Goal: Task Accomplishment & Management: Manage account settings

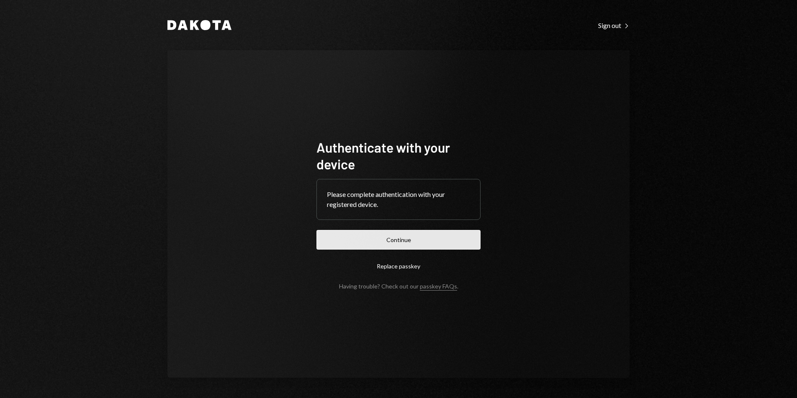
click at [379, 241] on button "Continue" at bounding box center [398, 240] width 164 height 20
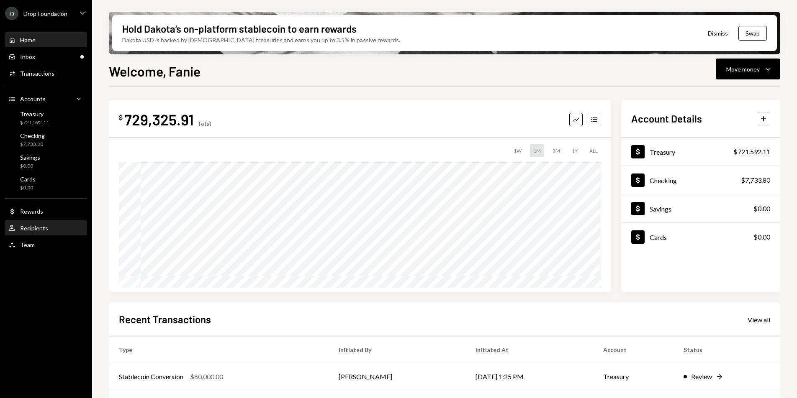
click at [43, 232] on div "User Recipients" at bounding box center [45, 228] width 75 height 14
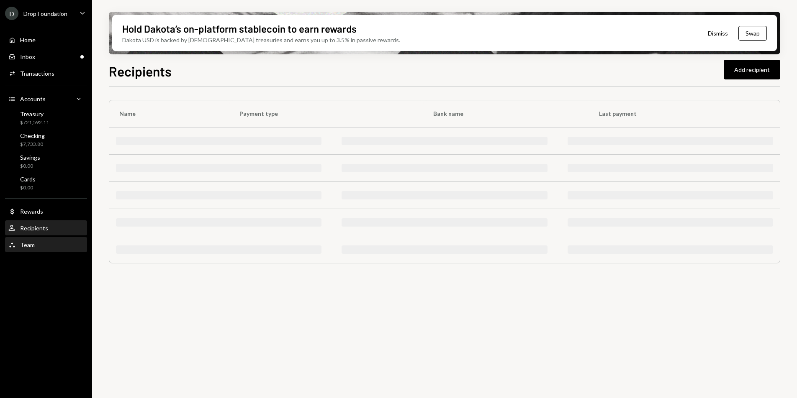
click at [39, 242] on div "Team Team" at bounding box center [45, 245] width 75 height 8
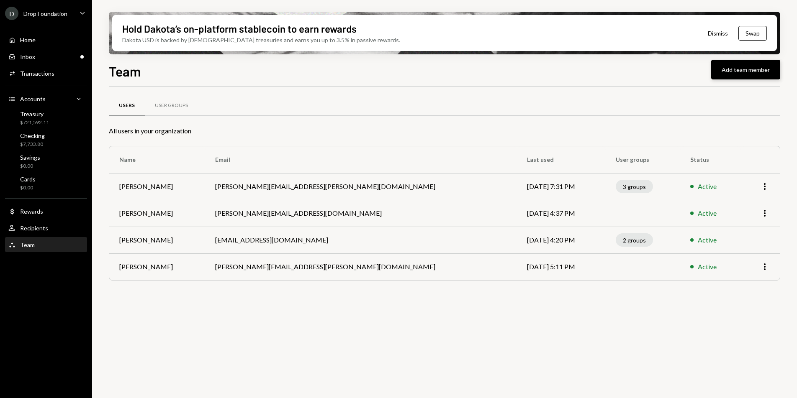
click at [750, 72] on button "Add team member" at bounding box center [745, 70] width 69 height 20
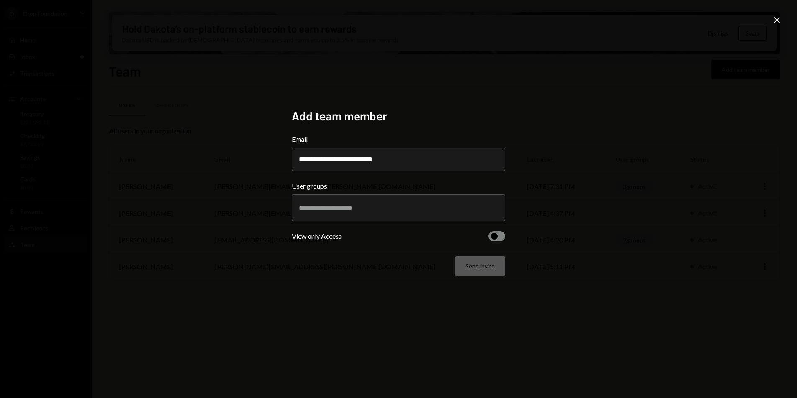
type input "**********"
click at [411, 212] on div at bounding box center [398, 207] width 199 height 21
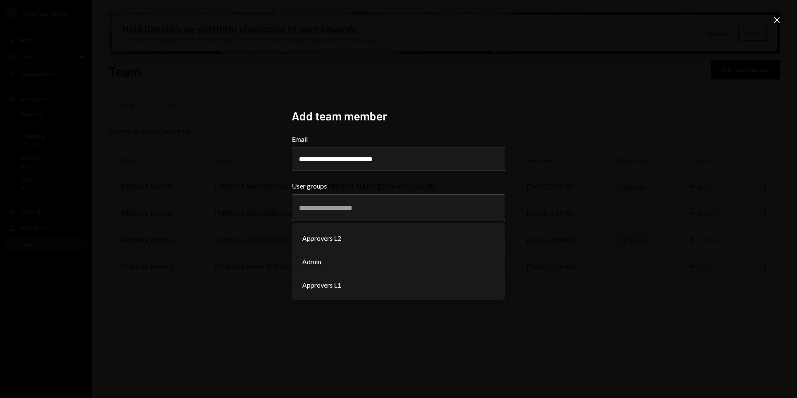
click at [781, 20] on icon "Close" at bounding box center [776, 20] width 10 height 10
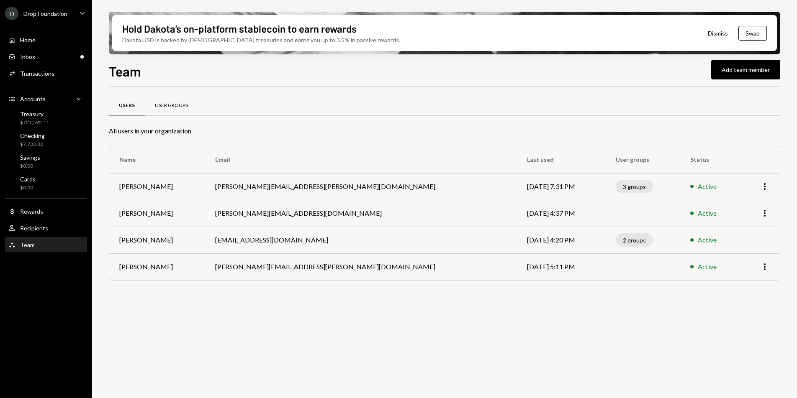
click at [168, 102] on div "User Groups" at bounding box center [171, 105] width 33 height 7
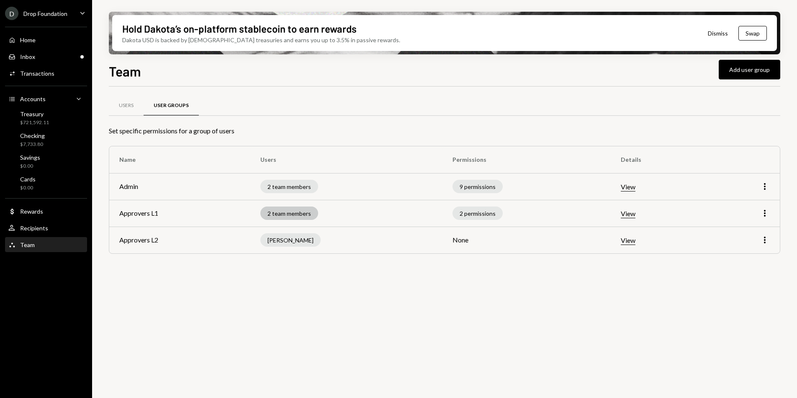
click at [310, 215] on div "2 team members" at bounding box center [289, 213] width 58 height 13
click at [125, 108] on div "Users" at bounding box center [126, 105] width 15 height 7
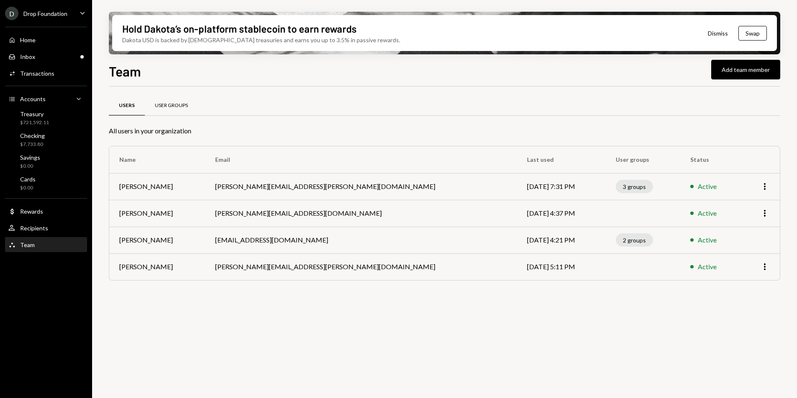
click at [176, 107] on div "User Groups" at bounding box center [171, 105] width 33 height 7
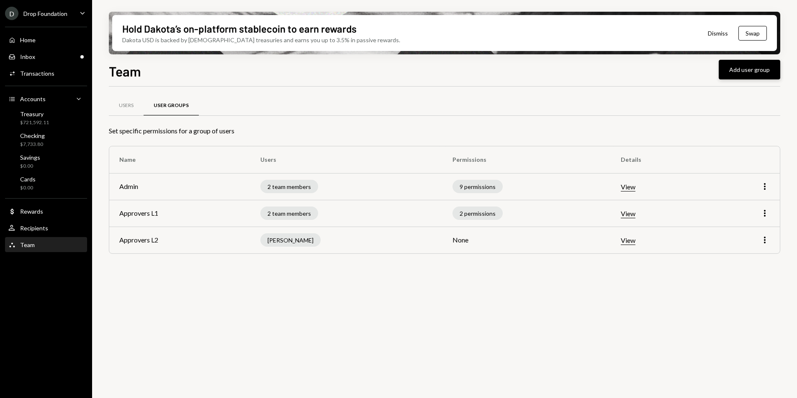
click at [737, 76] on button "Add user group" at bounding box center [748, 70] width 61 height 20
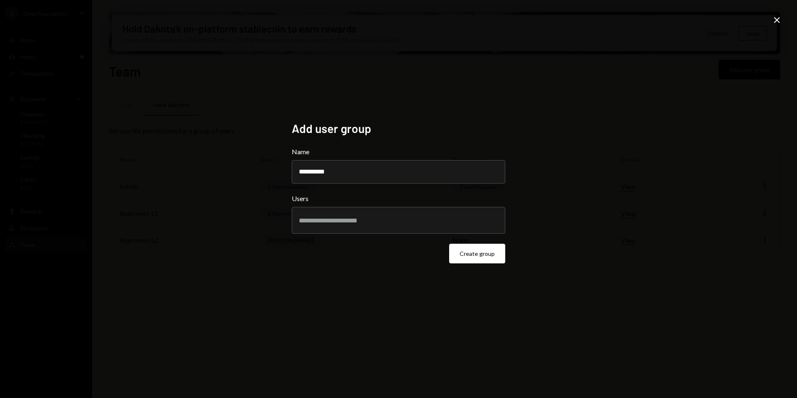
type input "**********"
click at [369, 229] on div at bounding box center [398, 220] width 199 height 21
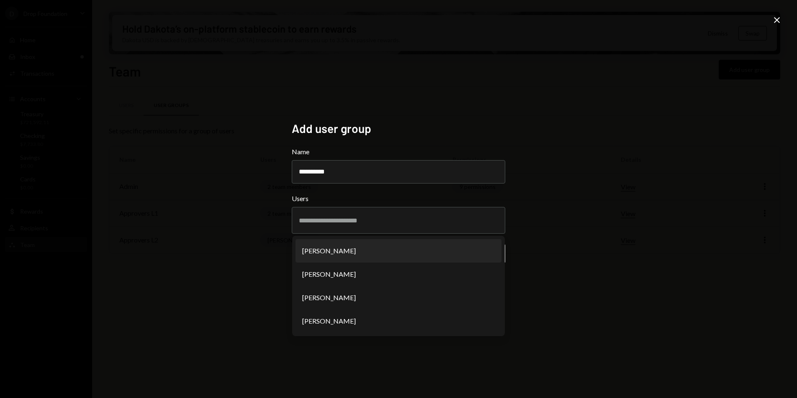
click at [424, 191] on form "**********" at bounding box center [398, 205] width 213 height 117
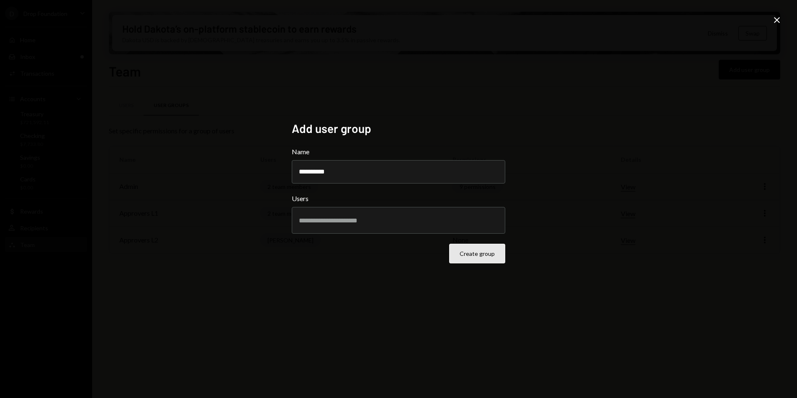
click at [484, 254] on button "Create group" at bounding box center [477, 254] width 56 height 20
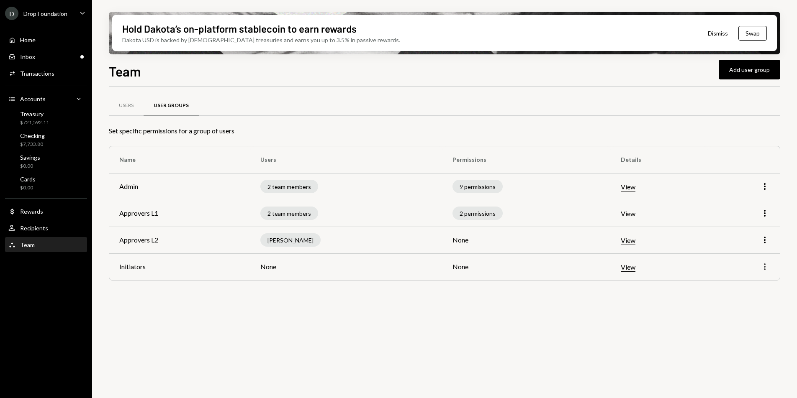
click at [762, 269] on icon "More" at bounding box center [764, 267] width 10 height 10
click at [740, 289] on div "Edit" at bounding box center [745, 284] width 42 height 15
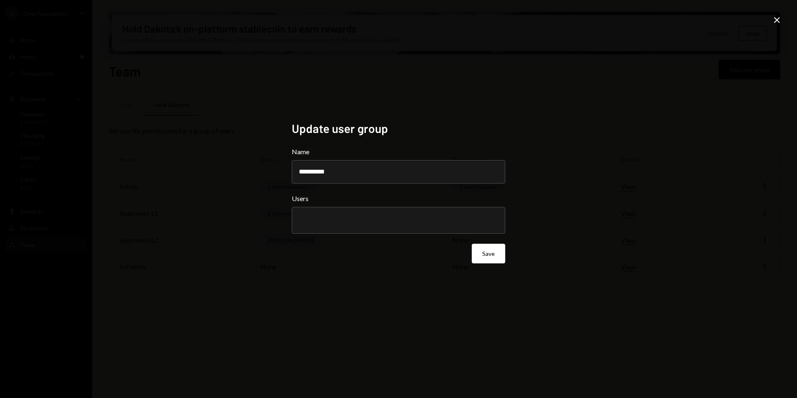
click at [423, 213] on div at bounding box center [398, 220] width 199 height 21
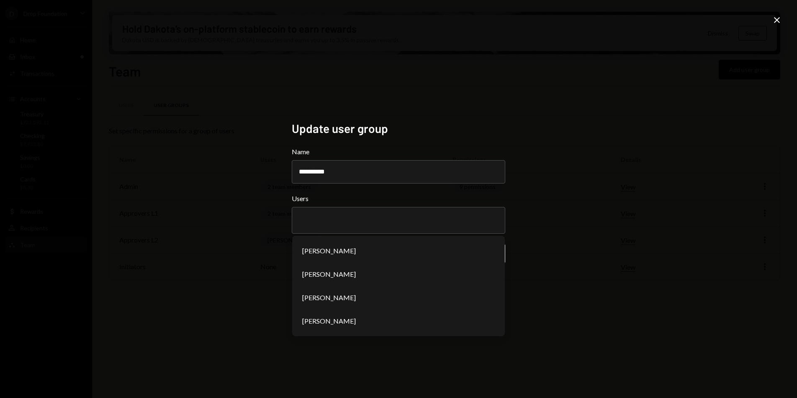
click at [575, 165] on div "**********" at bounding box center [398, 199] width 797 height 398
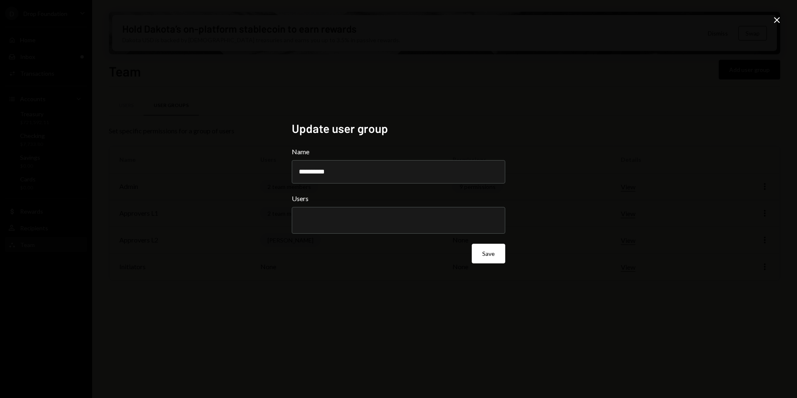
drag, startPoint x: 775, startPoint y: 20, endPoint x: 772, endPoint y: 23, distance: 4.4
click at [775, 20] on icon at bounding box center [777, 20] width 6 height 6
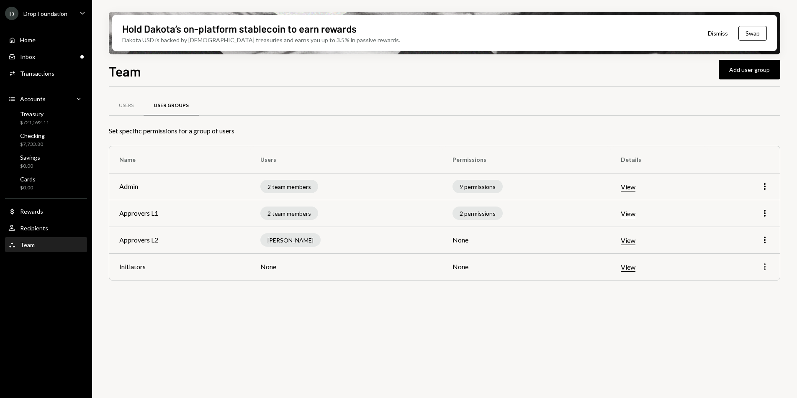
click at [765, 269] on icon "button" at bounding box center [764, 267] width 2 height 7
click at [690, 132] on div "Set specific permissions for a group of users" at bounding box center [444, 131] width 671 height 10
drag, startPoint x: 193, startPoint y: 130, endPoint x: 235, endPoint y: 128, distance: 42.3
click at [235, 128] on div "Set specific permissions for a group of users" at bounding box center [444, 131] width 671 height 10
click at [244, 125] on div "Users User Groups" at bounding box center [444, 110] width 671 height 31
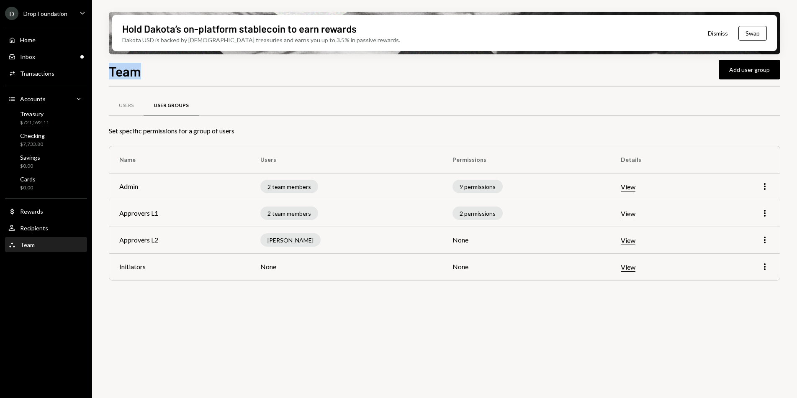
drag, startPoint x: 109, startPoint y: 72, endPoint x: 139, endPoint y: 74, distance: 30.6
click at [139, 74] on h1 "Team" at bounding box center [125, 71] width 32 height 17
click at [188, 69] on div "Team Add user group" at bounding box center [444, 70] width 671 height 18
click at [66, 18] on div "D Drop Foundation" at bounding box center [36, 13] width 62 height 13
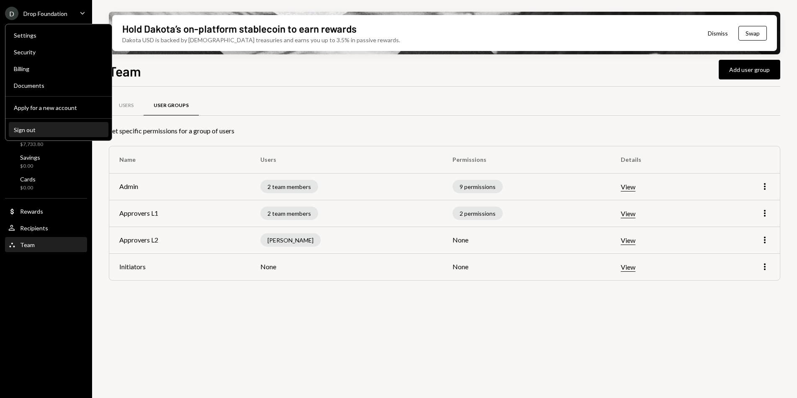
click at [44, 128] on div "Sign out" at bounding box center [59, 129] width 90 height 7
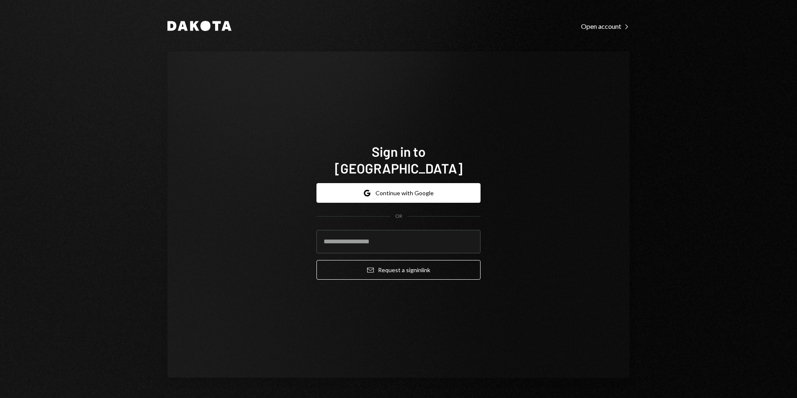
click at [43, 132] on div "Dakota Open account Right Caret Sign in to Dakota Google Continue with Google O…" at bounding box center [398, 199] width 797 height 398
click at [332, 183] on button "Google Continue with Google" at bounding box center [398, 193] width 164 height 20
